Goal: Task Accomplishment & Management: Manage account settings

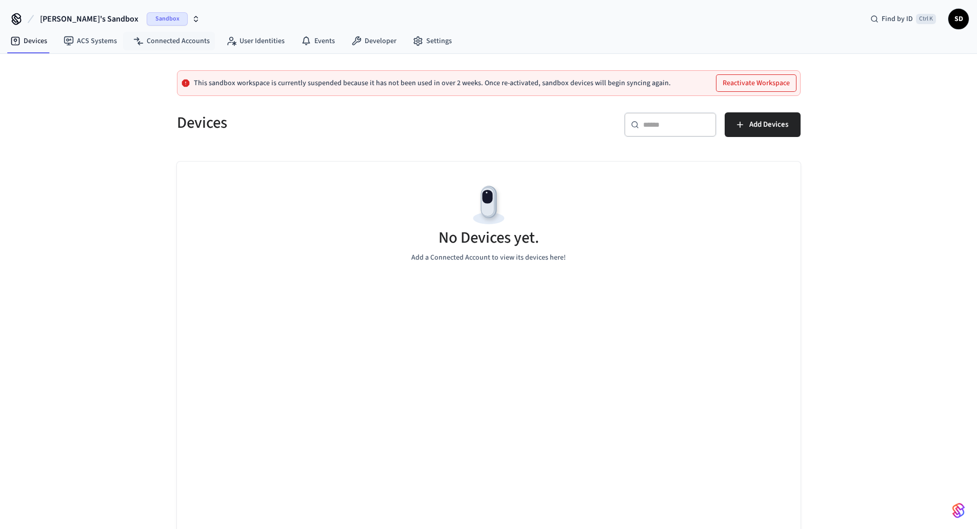
click at [147, 22] on span "Sandbox" at bounding box center [167, 18] width 41 height 13
click at [142, 66] on span "Production" at bounding box center [144, 65] width 41 height 13
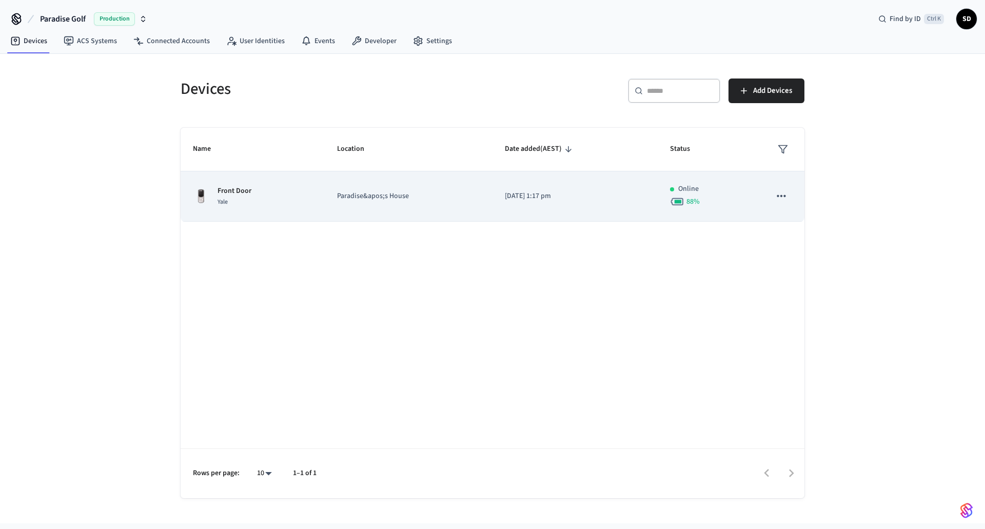
click at [298, 201] on div "Front Door Yale" at bounding box center [252, 197] width 119 height 22
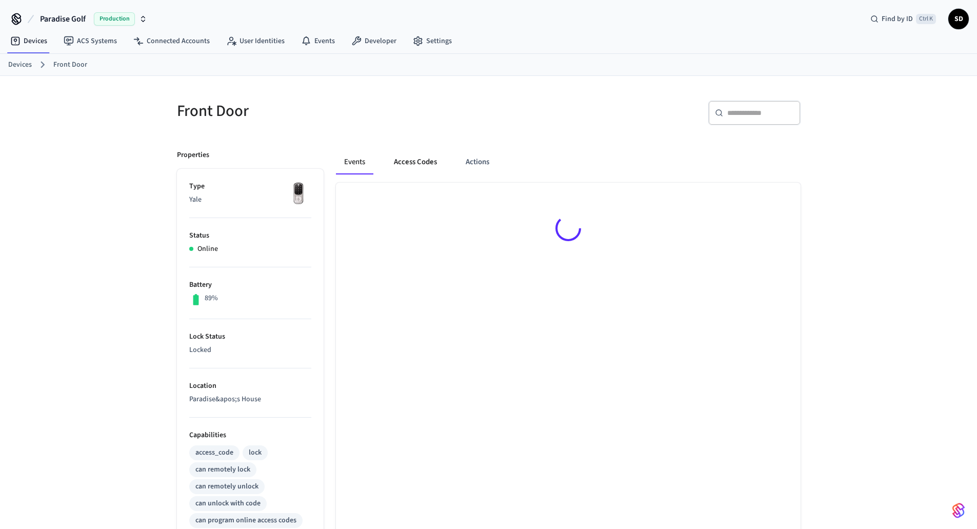
click at [403, 163] on button "Access Codes" at bounding box center [415, 162] width 59 height 25
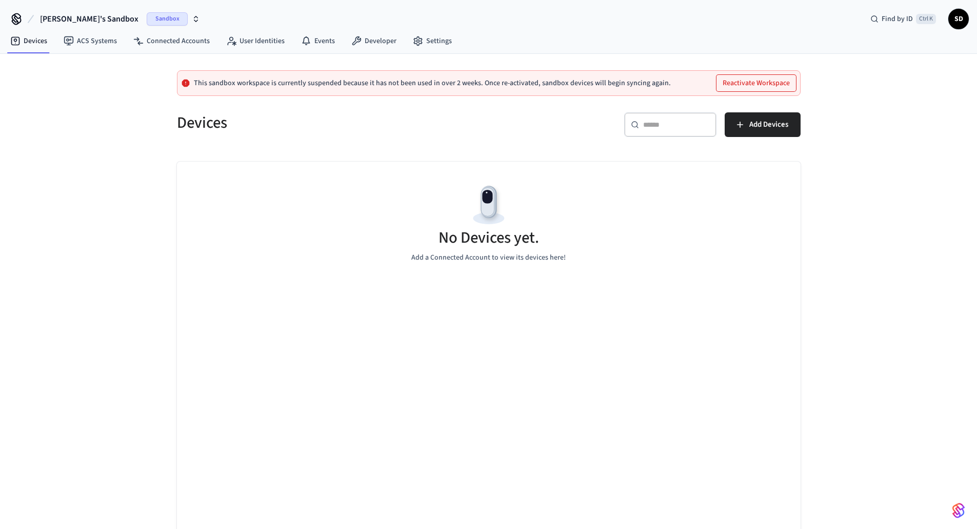
click at [147, 16] on span "Sandbox" at bounding box center [167, 18] width 41 height 13
click at [127, 67] on span "Production" at bounding box center [144, 65] width 41 height 13
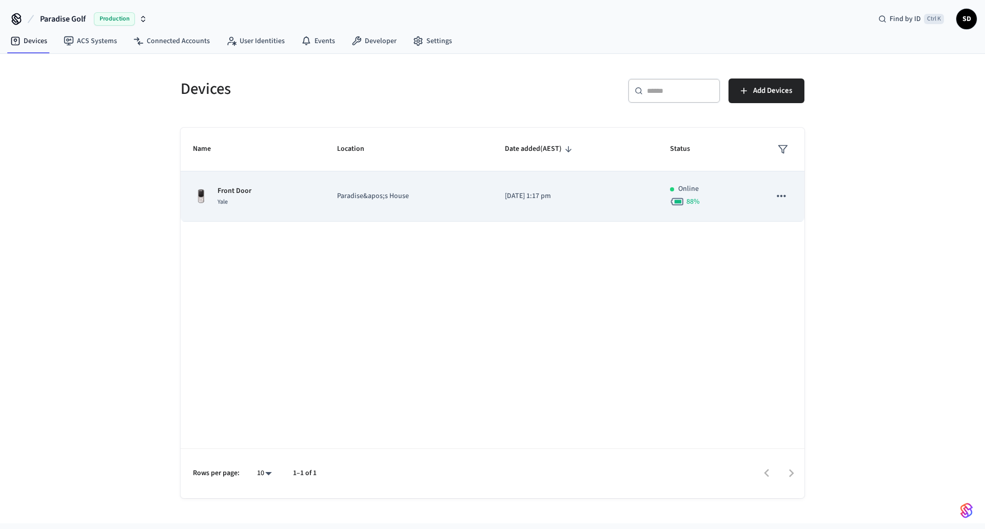
click at [326, 191] on td "Paradise&apos;s House" at bounding box center [409, 196] width 168 height 50
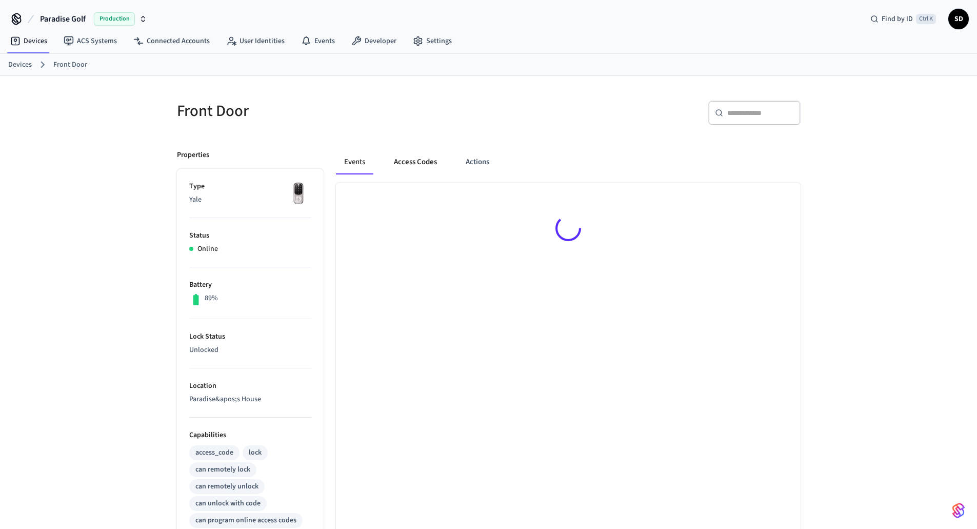
click at [435, 158] on button "Access Codes" at bounding box center [415, 162] width 59 height 25
